Goal: Communication & Community: Answer question/provide support

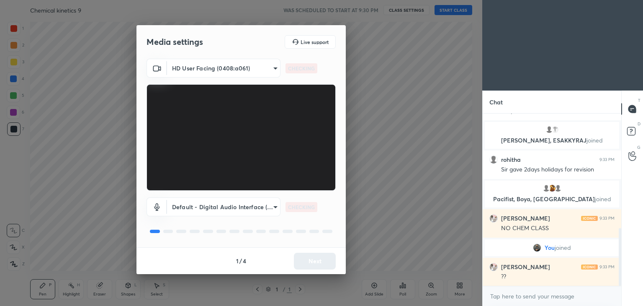
scroll to position [373, 0]
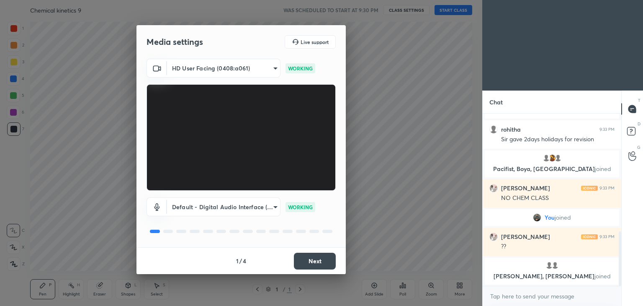
click at [319, 258] on button "Next" at bounding box center [315, 260] width 42 height 17
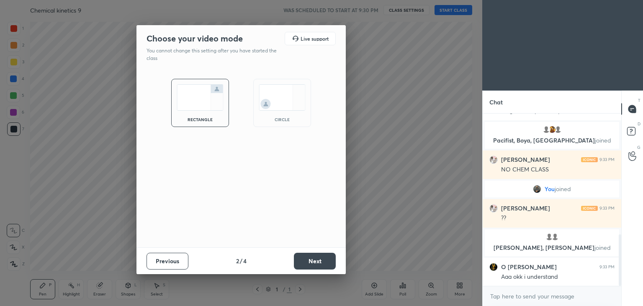
click at [319, 258] on button "Next" at bounding box center [315, 260] width 42 height 17
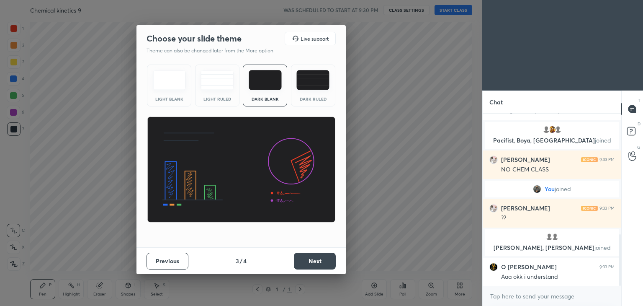
click at [319, 258] on button "Next" at bounding box center [315, 260] width 42 height 17
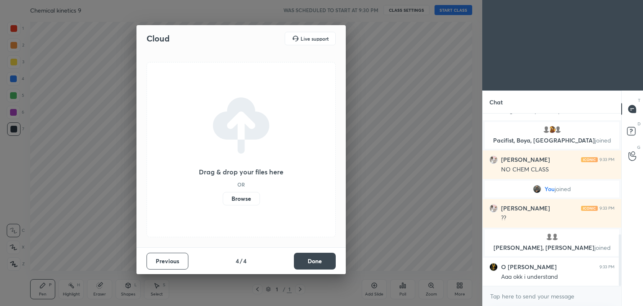
click at [319, 258] on button "Done" at bounding box center [315, 260] width 42 height 17
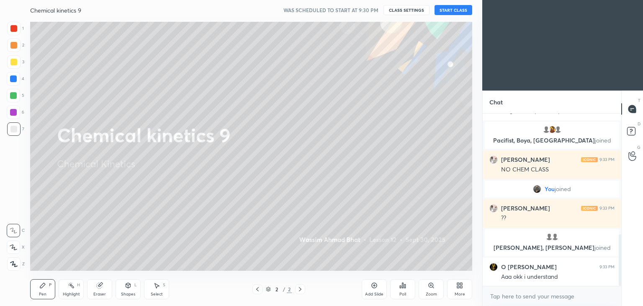
click at [456, 8] on button "START CLASS" at bounding box center [454, 10] width 38 height 10
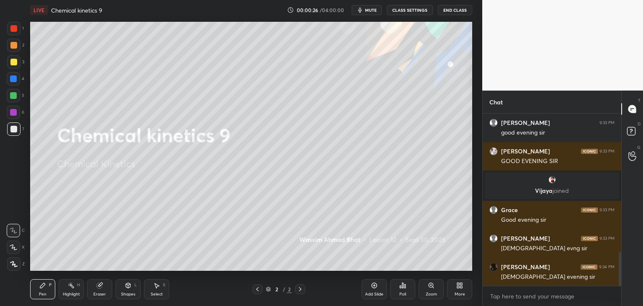
scroll to position [0, 0]
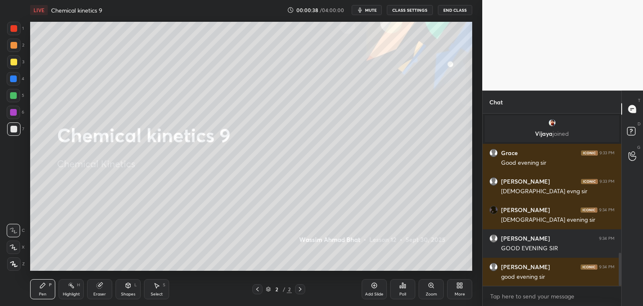
click at [401, 285] on icon at bounding box center [402, 285] width 7 height 7
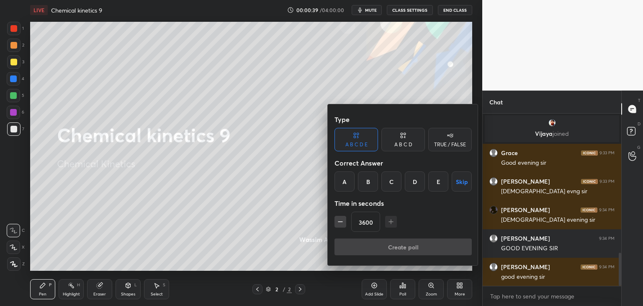
click at [346, 179] on div "A" at bounding box center [344, 181] width 20 height 20
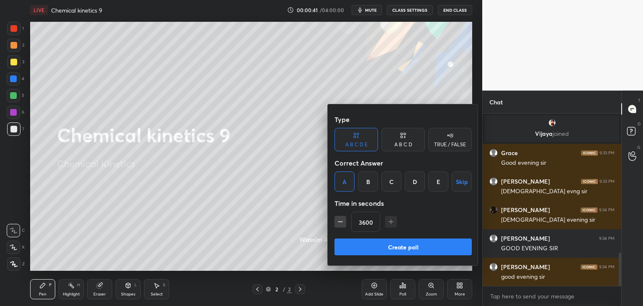
click at [390, 247] on button "Create poll" at bounding box center [402, 246] width 137 height 17
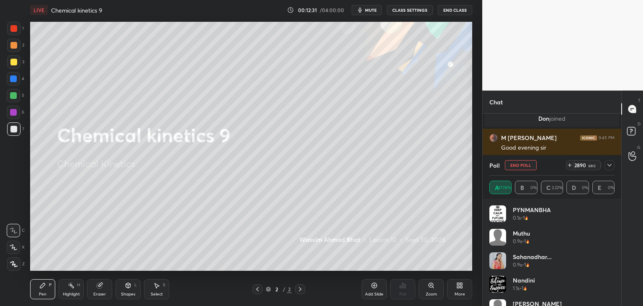
scroll to position [3204, 0]
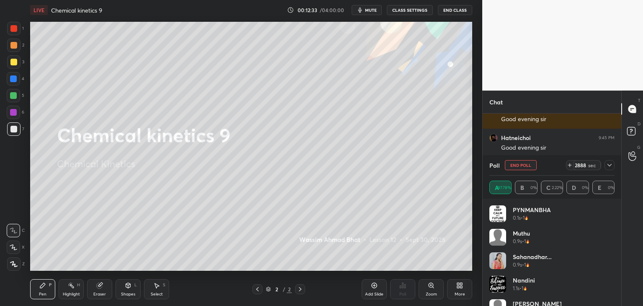
click at [12, 62] on div at bounding box center [13, 62] width 7 height 7
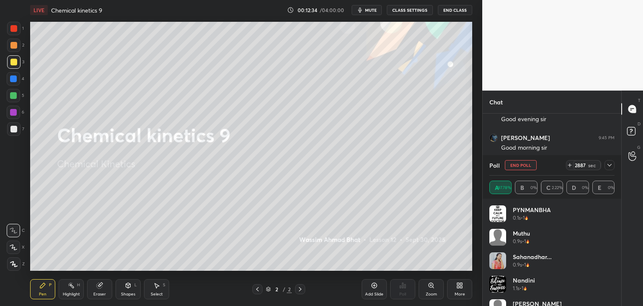
click at [14, 263] on icon at bounding box center [14, 264] width 8 height 6
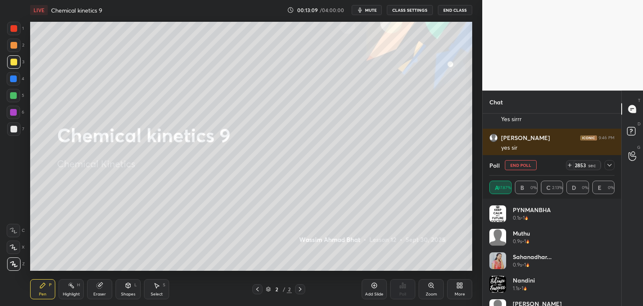
scroll to position [3745, 0]
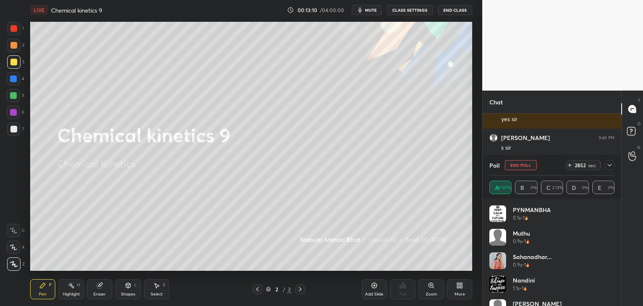
click at [517, 166] on button "End Poll" at bounding box center [521, 165] width 32 height 10
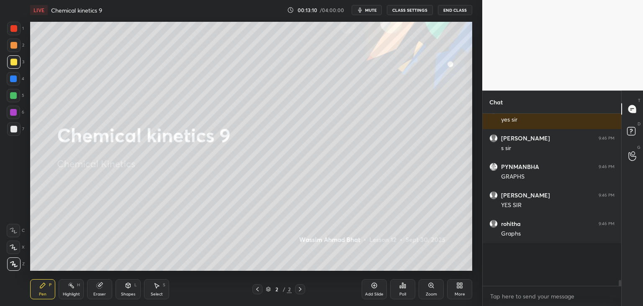
scroll to position [3, 3]
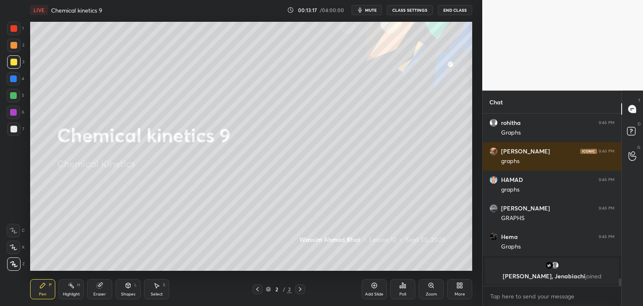
click at [373, 288] on div "Add Slide" at bounding box center [374, 289] width 25 height 20
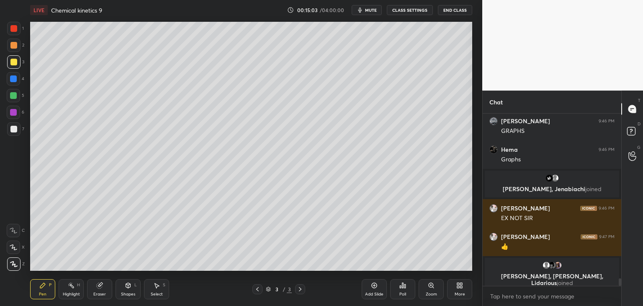
scroll to position [3, 3]
click at [372, 285] on icon at bounding box center [374, 285] width 7 height 7
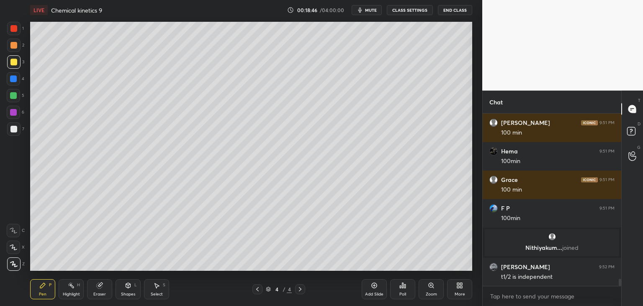
scroll to position [4094, 0]
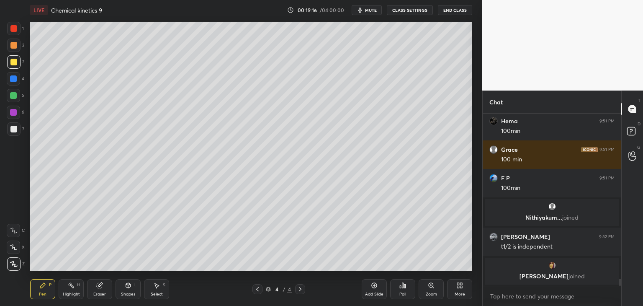
click at [378, 292] on div "Add Slide" at bounding box center [374, 294] width 18 height 4
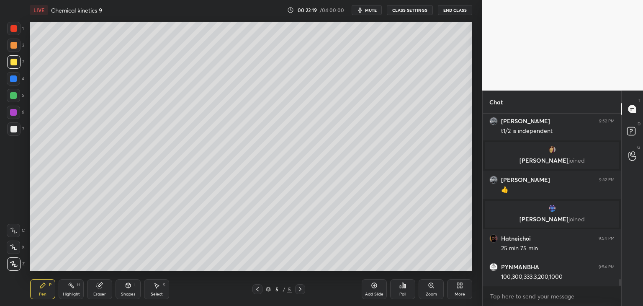
scroll to position [4159, 0]
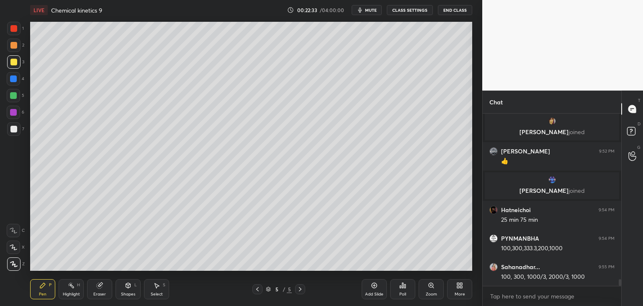
click at [371, 11] on span "mute" at bounding box center [371, 10] width 12 height 6
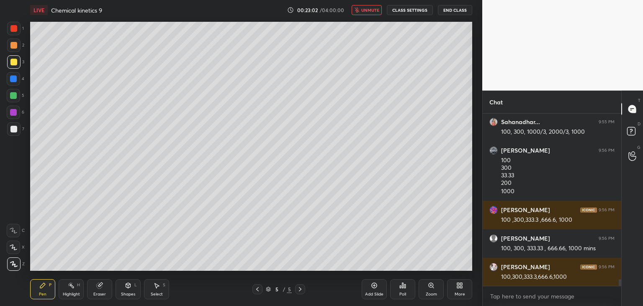
scroll to position [4334, 0]
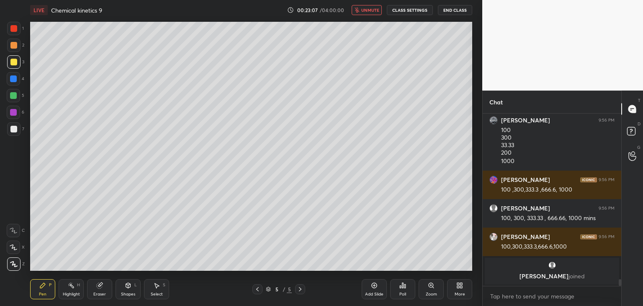
click at [372, 11] on span "unmute" at bounding box center [370, 10] width 18 height 6
click at [13, 130] on div at bounding box center [13, 129] width 7 height 7
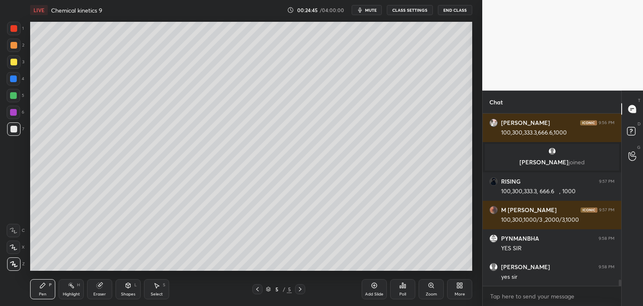
scroll to position [4405, 0]
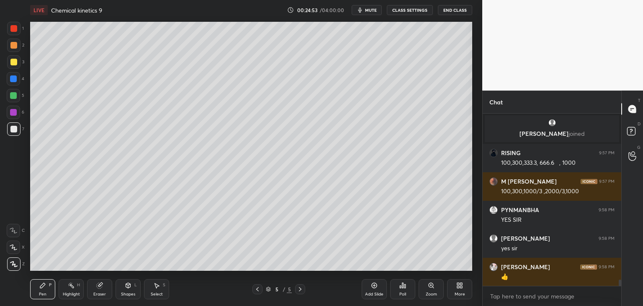
click at [374, 285] on icon at bounding box center [374, 285] width 7 height 7
click at [12, 62] on div at bounding box center [13, 62] width 7 height 7
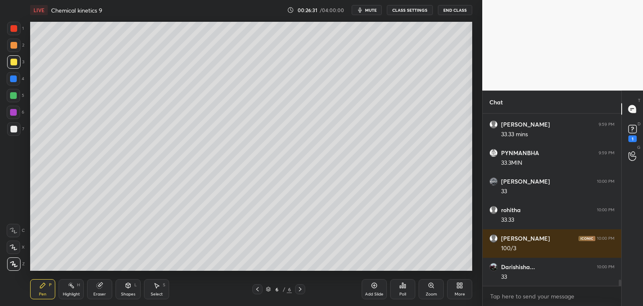
scroll to position [4630, 0]
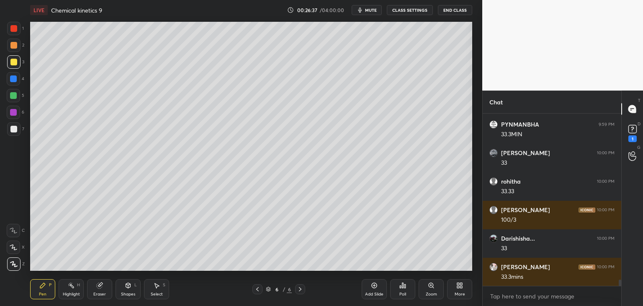
click at [12, 129] on div at bounding box center [13, 129] width 7 height 7
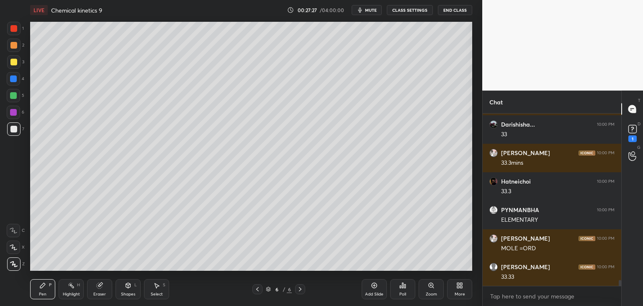
scroll to position [4772, 0]
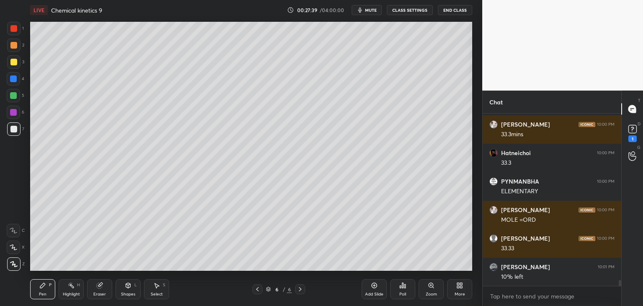
click at [99, 291] on div "Eraser" at bounding box center [99, 289] width 25 height 20
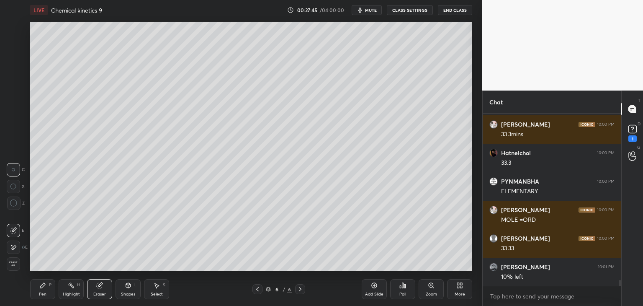
click at [45, 290] on div "Pen P" at bounding box center [42, 289] width 25 height 20
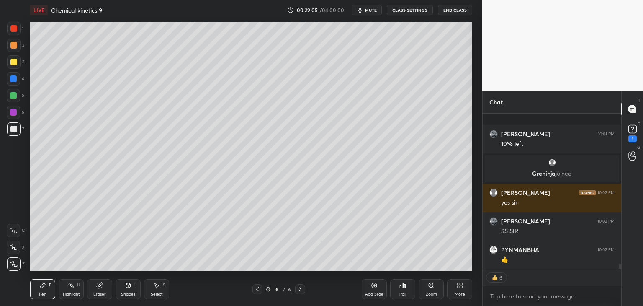
scroll to position [4820, 0]
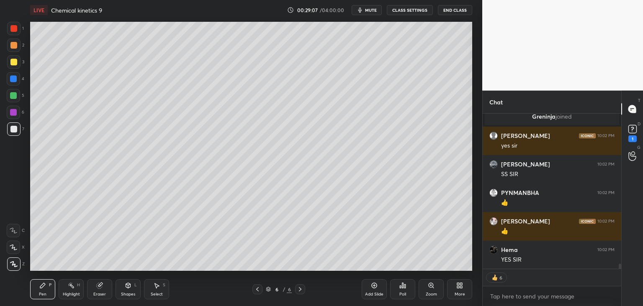
click at [373, 292] on div "Add Slide" at bounding box center [374, 294] width 18 height 4
drag, startPoint x: 12, startPoint y: 62, endPoint x: 28, endPoint y: 54, distance: 18.3
click at [13, 62] on div at bounding box center [13, 62] width 7 height 7
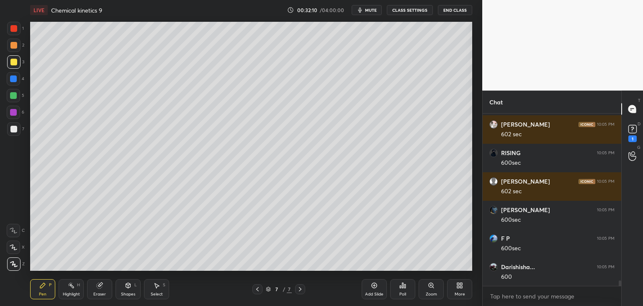
scroll to position [5124, 0]
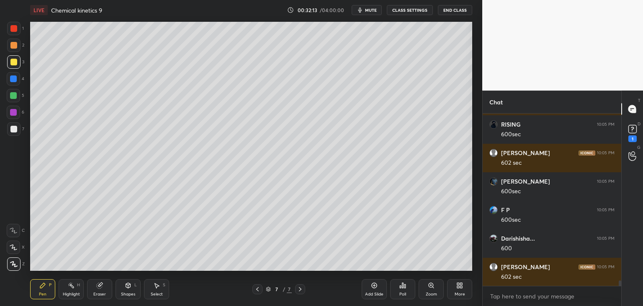
click at [13, 129] on div at bounding box center [13, 129] width 7 height 7
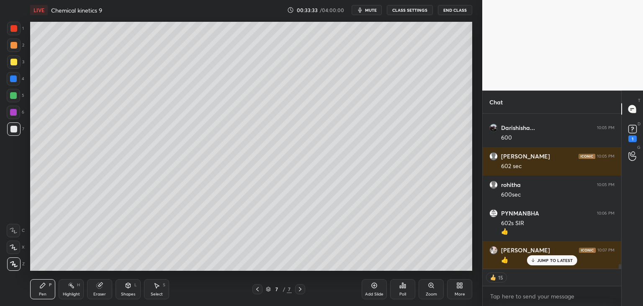
scroll to position [5263, 0]
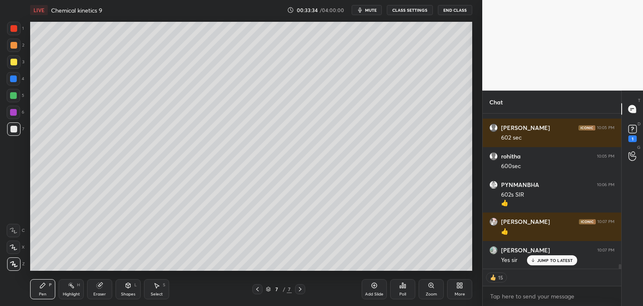
drag, startPoint x: 375, startPoint y: 294, endPoint x: 370, endPoint y: 293, distance: 5.6
click at [373, 294] on div "Add Slide" at bounding box center [374, 294] width 18 height 4
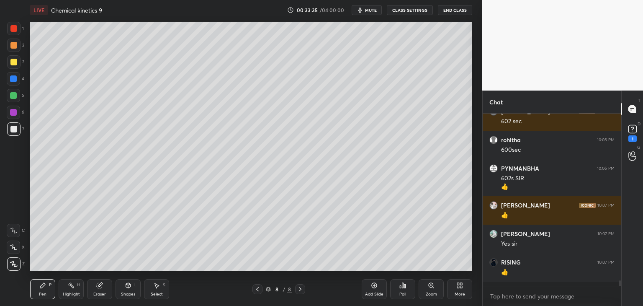
scroll to position [3, 3]
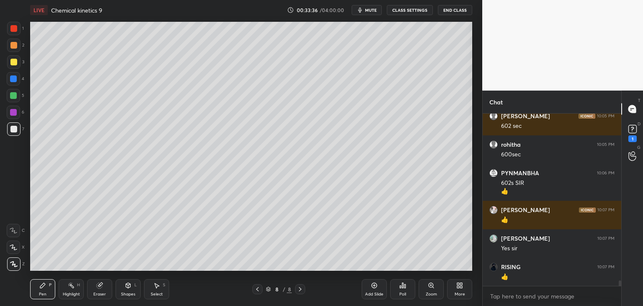
click at [14, 61] on div at bounding box center [13, 62] width 7 height 7
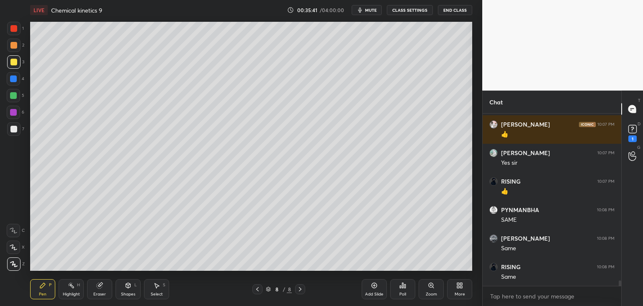
scroll to position [5388, 0]
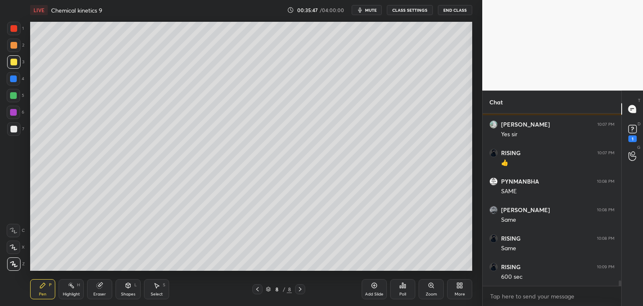
click at [13, 131] on div at bounding box center [13, 129] width 7 height 7
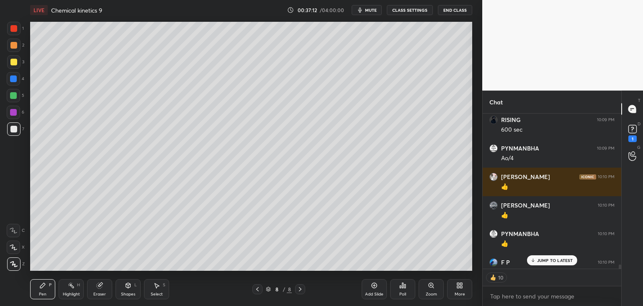
scroll to position [5576, 0]
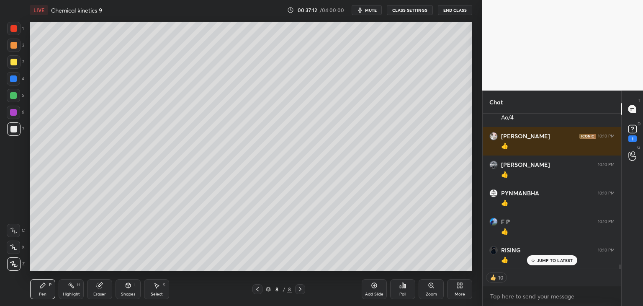
click at [375, 290] on div "Add Slide" at bounding box center [374, 289] width 25 height 20
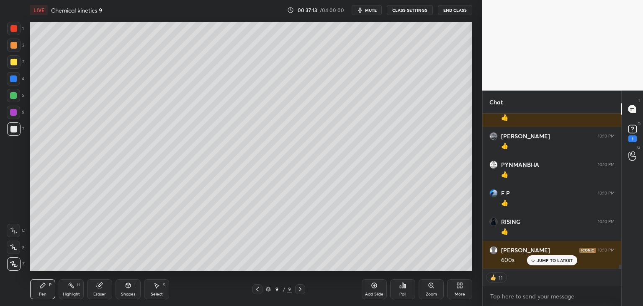
drag, startPoint x: 13, startPoint y: 62, endPoint x: 19, endPoint y: 58, distance: 6.4
click at [13, 62] on div at bounding box center [13, 62] width 7 height 7
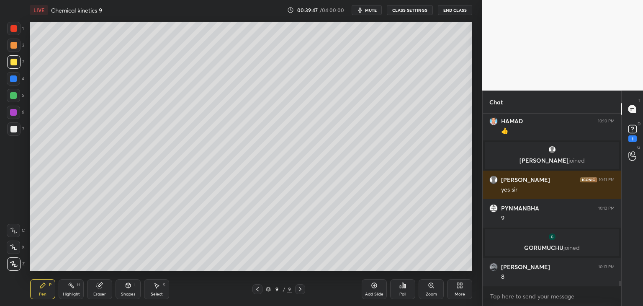
scroll to position [5507, 0]
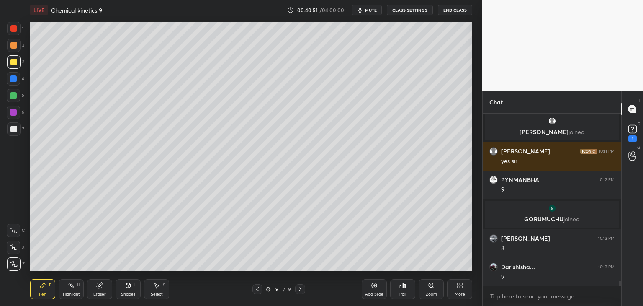
click at [13, 129] on div at bounding box center [13, 129] width 7 height 7
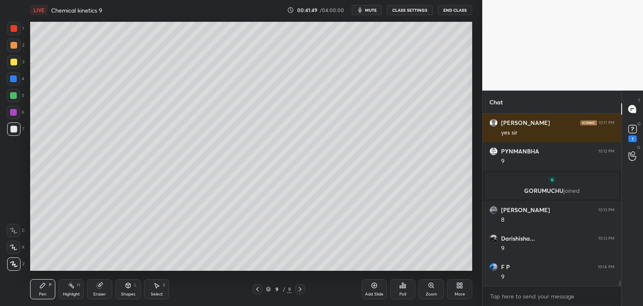
drag, startPoint x: 100, startPoint y: 288, endPoint x: 102, endPoint y: 270, distance: 18.1
click at [100, 287] on div "Eraser" at bounding box center [99, 289] width 25 height 20
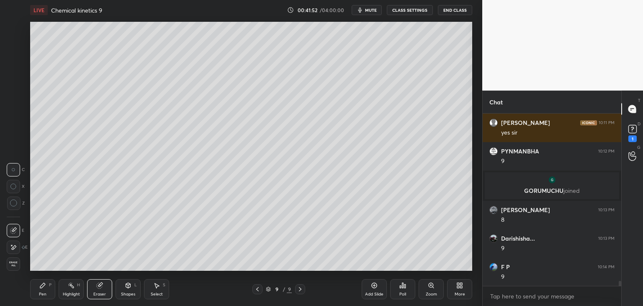
drag, startPoint x: 42, startPoint y: 289, endPoint x: 48, endPoint y: 277, distance: 13.5
click at [42, 287] on div "Pen P" at bounding box center [42, 289] width 25 height 20
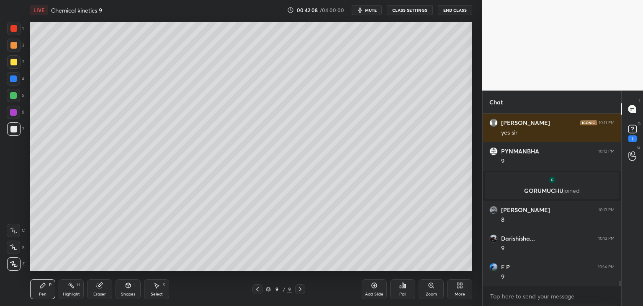
click at [99, 292] on div "Eraser" at bounding box center [99, 294] width 13 height 4
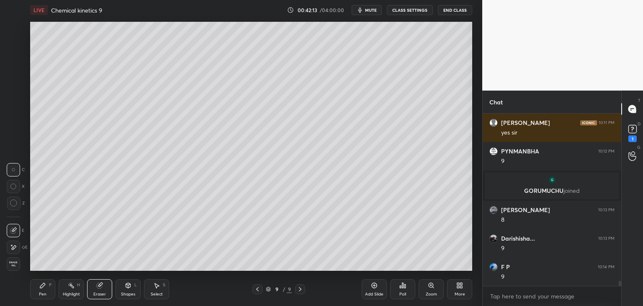
click at [47, 284] on div "Pen P" at bounding box center [42, 289] width 25 height 20
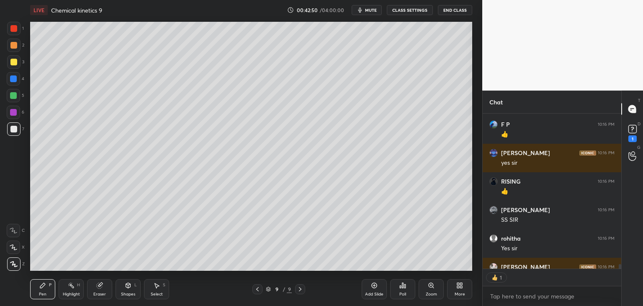
scroll to position [153, 136]
click at [378, 292] on div "Add Slide" at bounding box center [374, 294] width 18 height 4
click at [16, 62] on div at bounding box center [13, 62] width 7 height 7
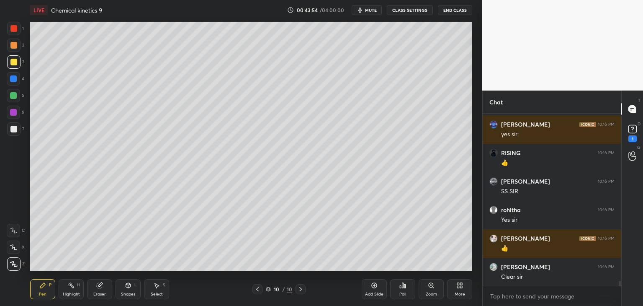
scroll to position [5792, 0]
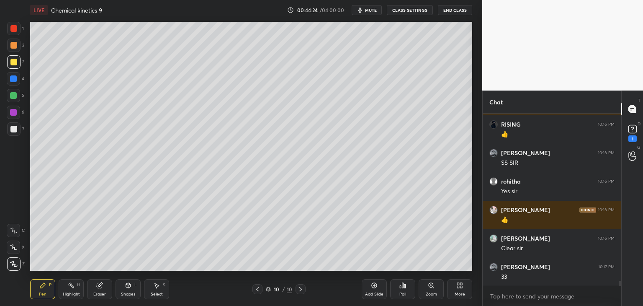
click at [367, 11] on span "mute" at bounding box center [371, 10] width 12 height 6
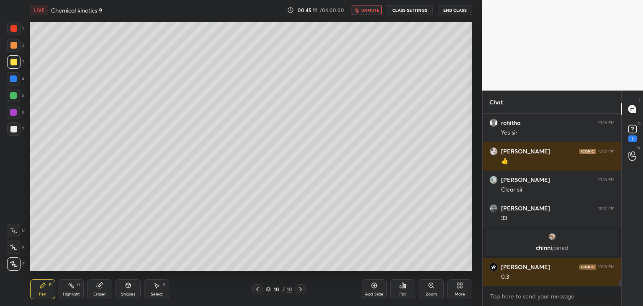
scroll to position [5781, 0]
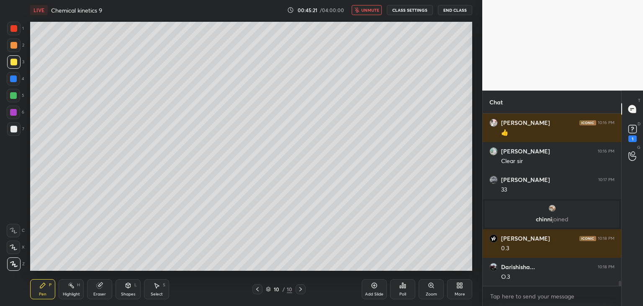
click at [367, 11] on span "unmute" at bounding box center [370, 10] width 18 height 6
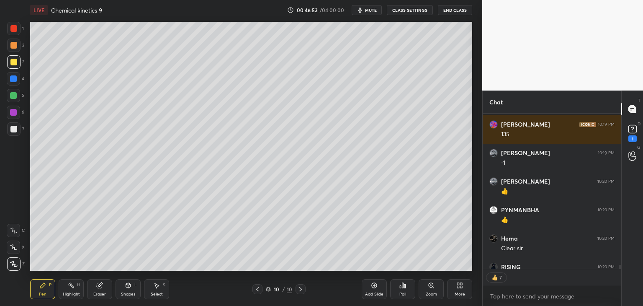
scroll to position [6111, 0]
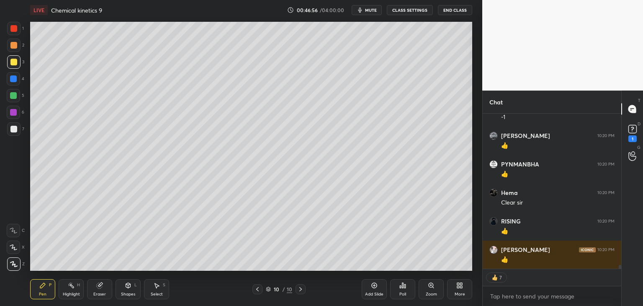
click at [373, 285] on icon at bounding box center [374, 285] width 7 height 7
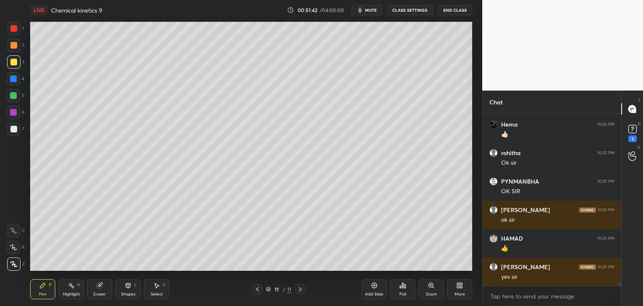
scroll to position [6549, 0]
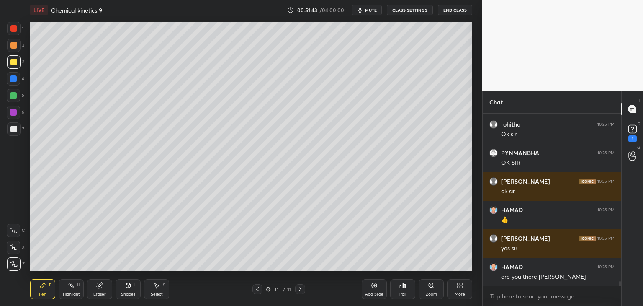
click at [400, 283] on icon at bounding box center [402, 285] width 7 height 7
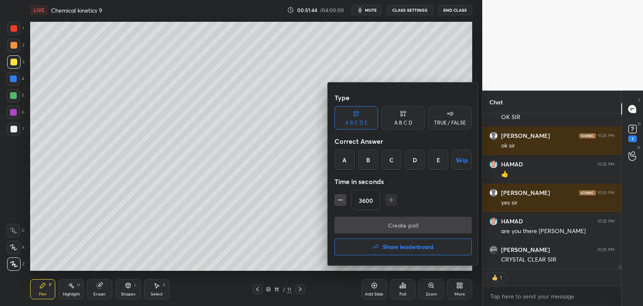
scroll to position [6623, 0]
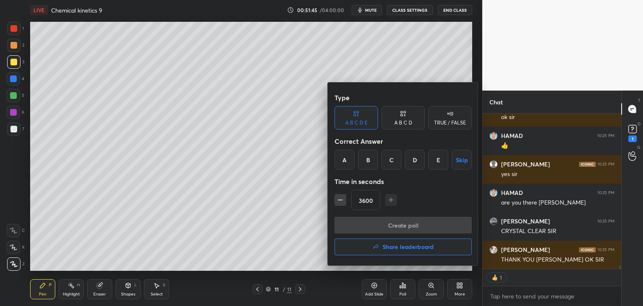
click at [340, 153] on div "A" at bounding box center [344, 159] width 20 height 20
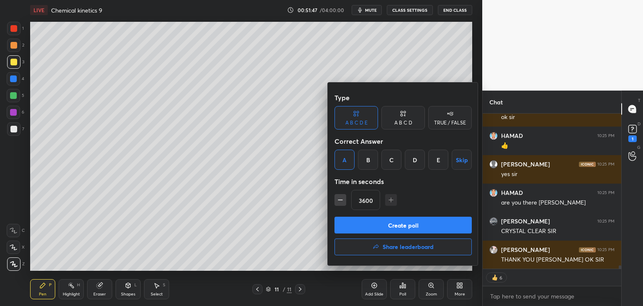
click at [402, 223] on button "Create poll" at bounding box center [402, 224] width 137 height 17
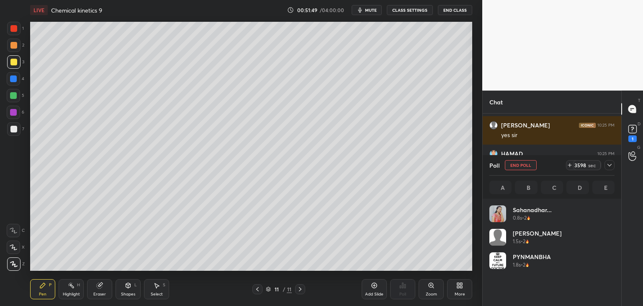
scroll to position [3, 3]
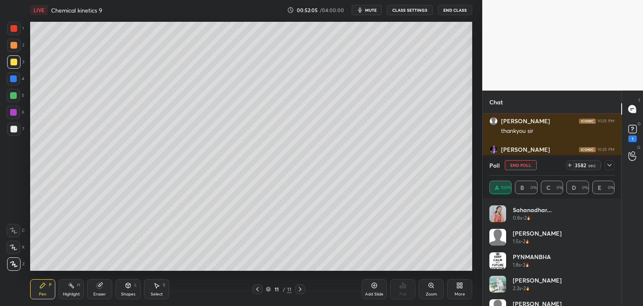
type textarea "x"
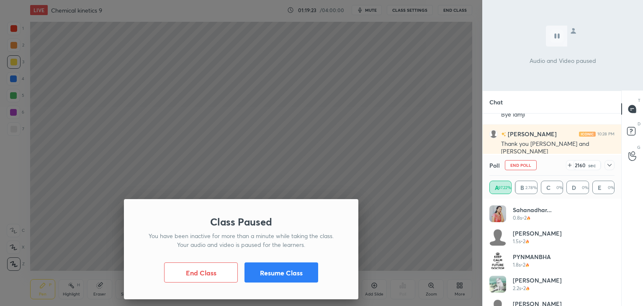
scroll to position [2034, 0]
